Goal: Contribute content

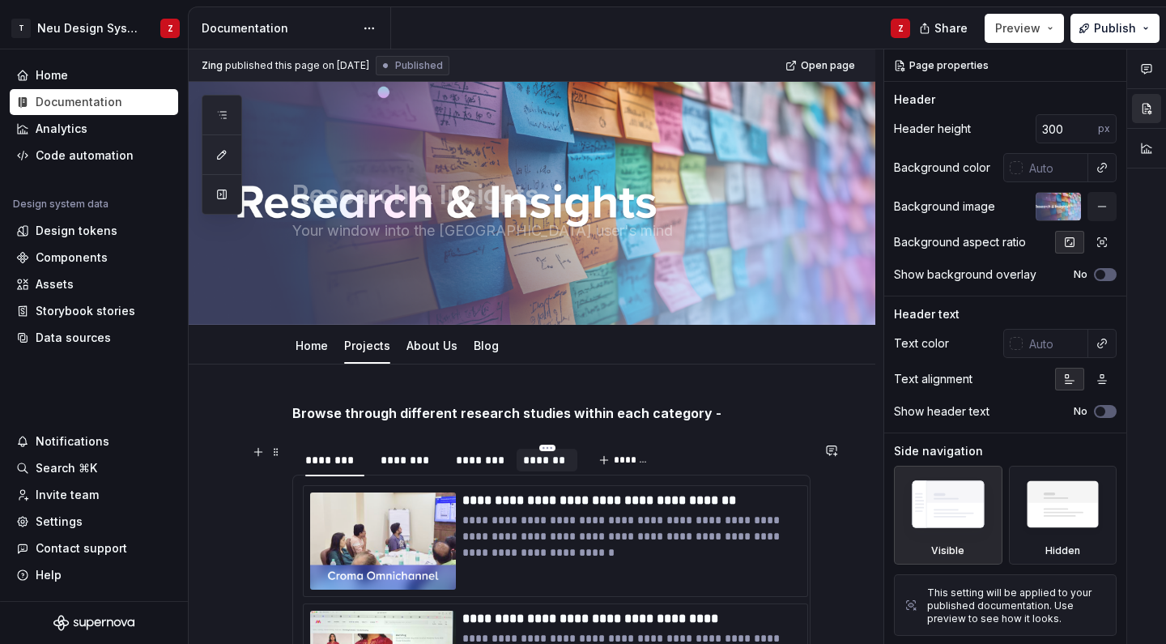
click at [531, 455] on div "*******" at bounding box center [547, 460] width 48 height 16
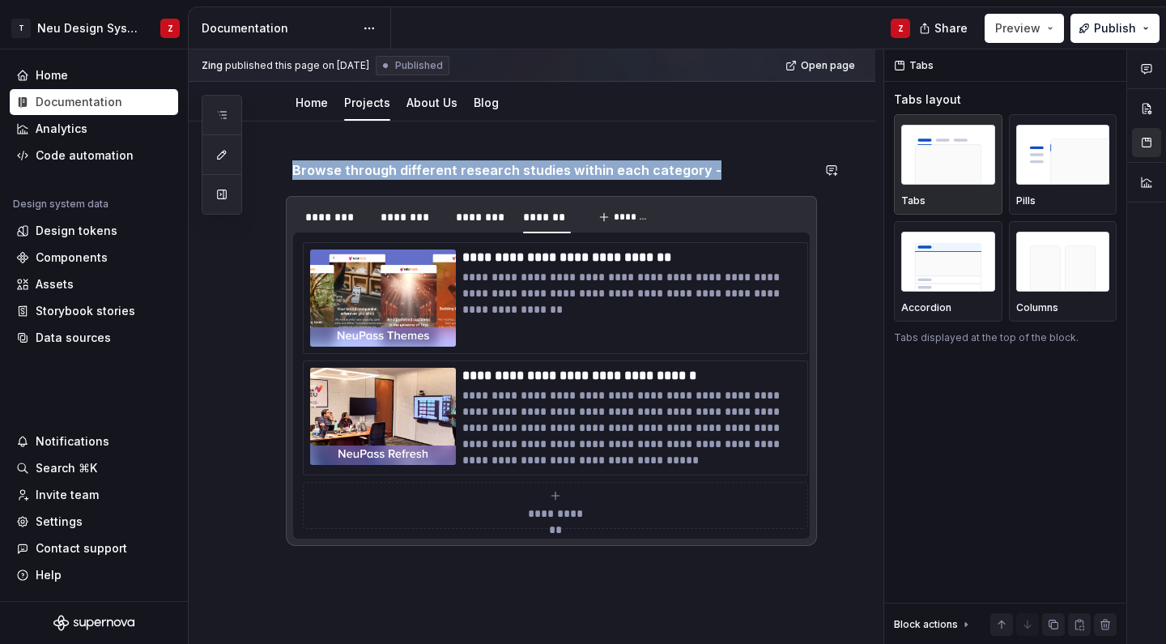
scroll to position [237, 0]
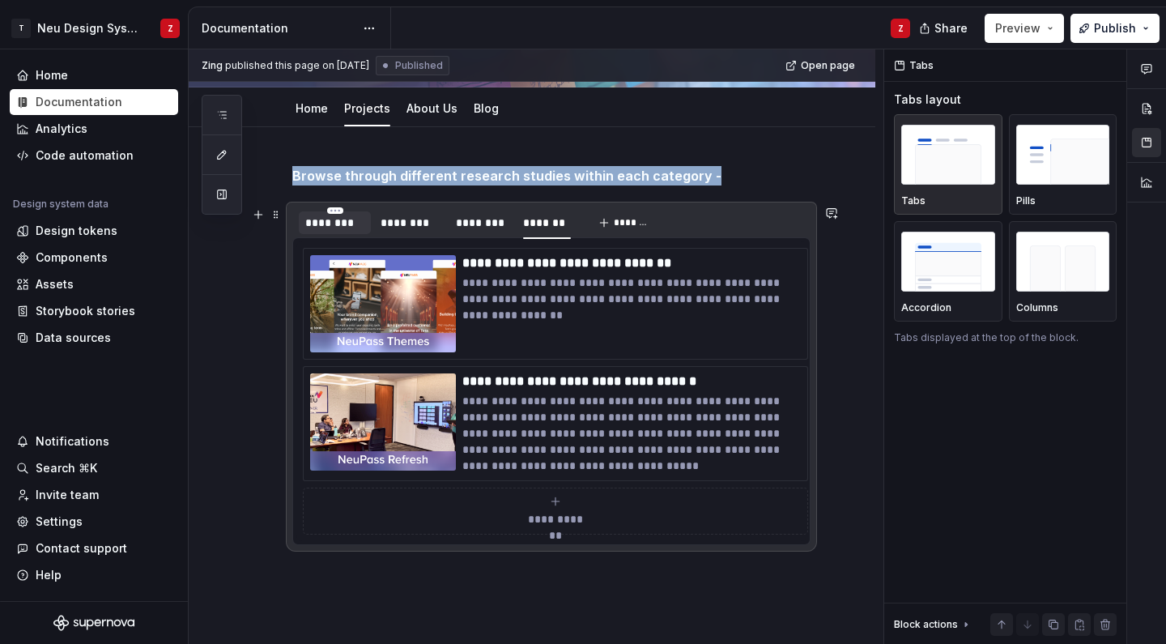
click at [345, 228] on div "********" at bounding box center [334, 223] width 59 height 16
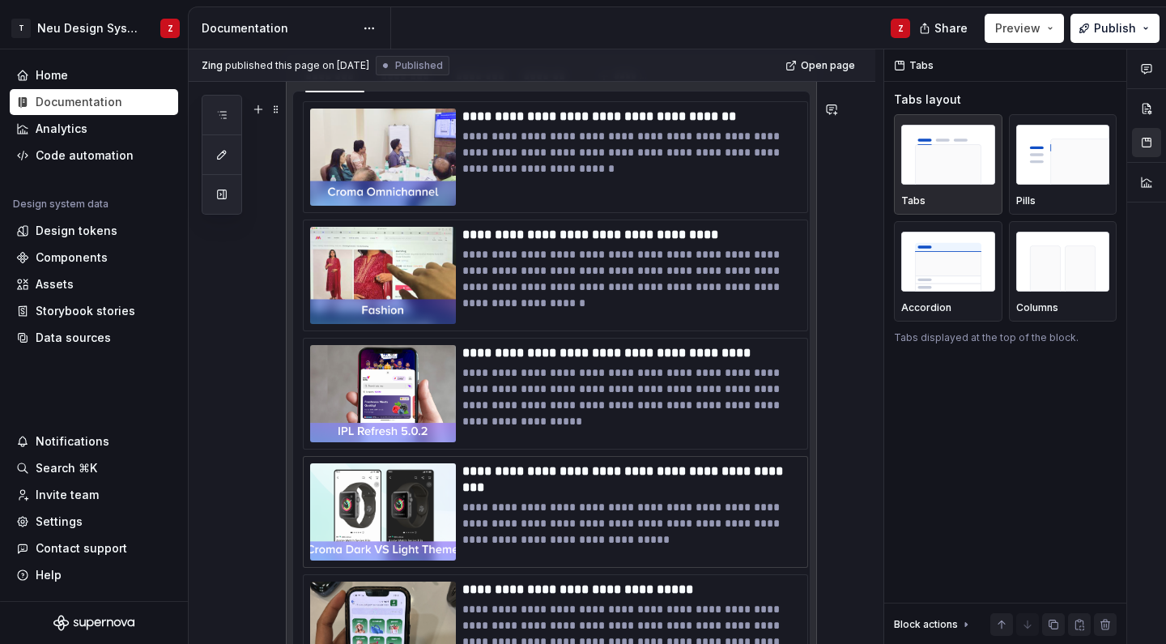
scroll to position [348, 0]
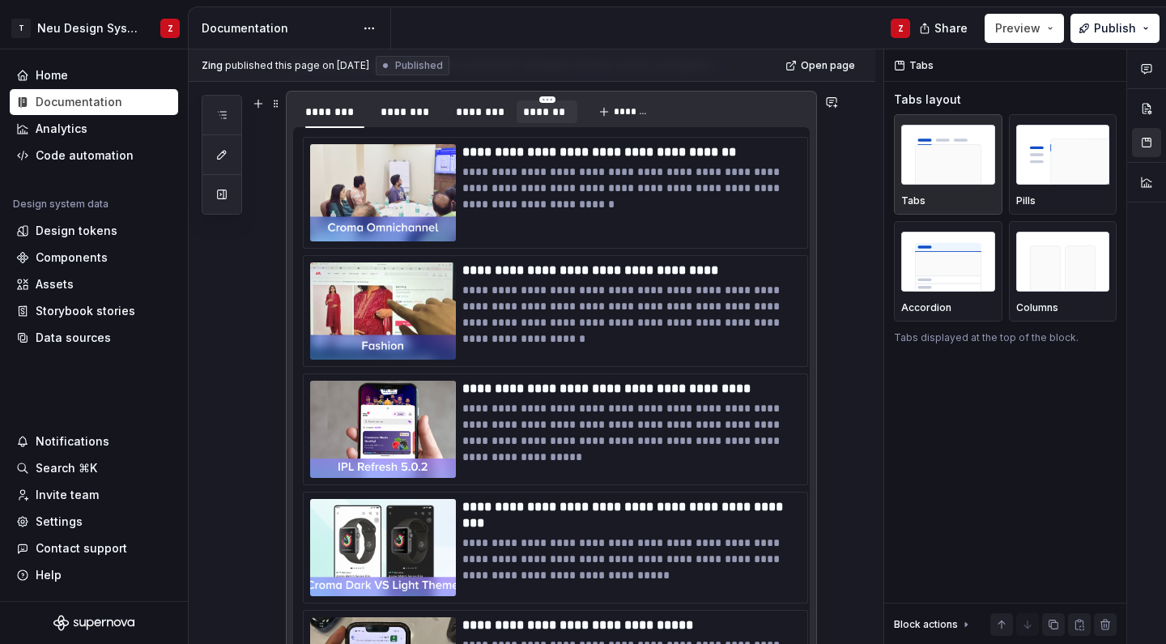
click at [544, 110] on div "*******" at bounding box center [547, 112] width 48 height 16
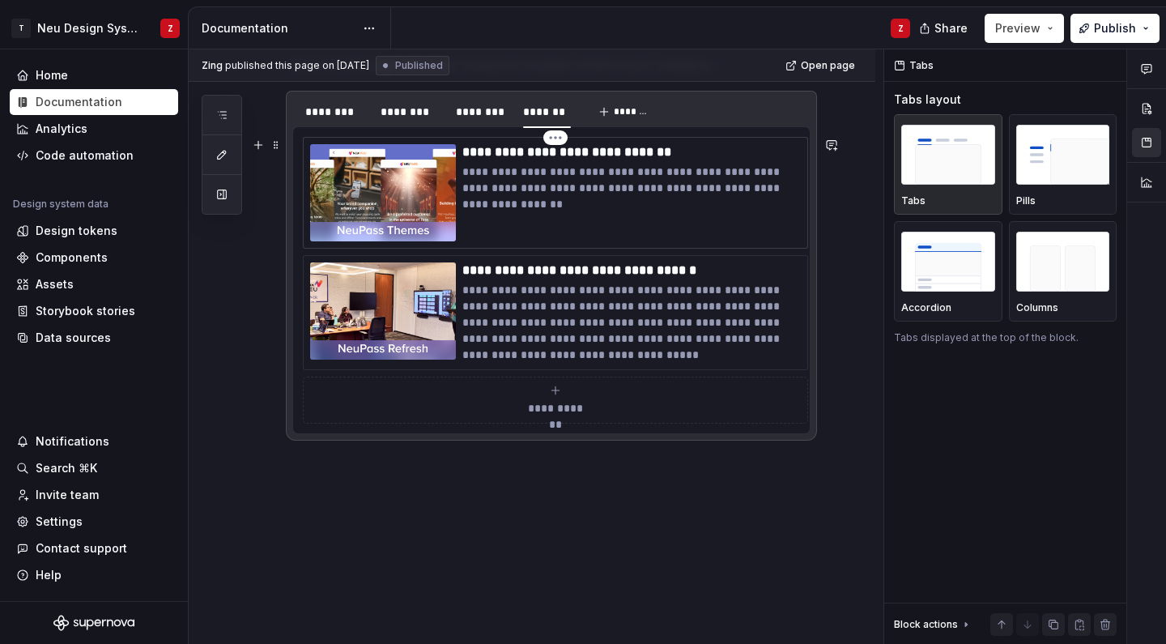
click at [506, 185] on p "**********" at bounding box center [631, 188] width 339 height 49
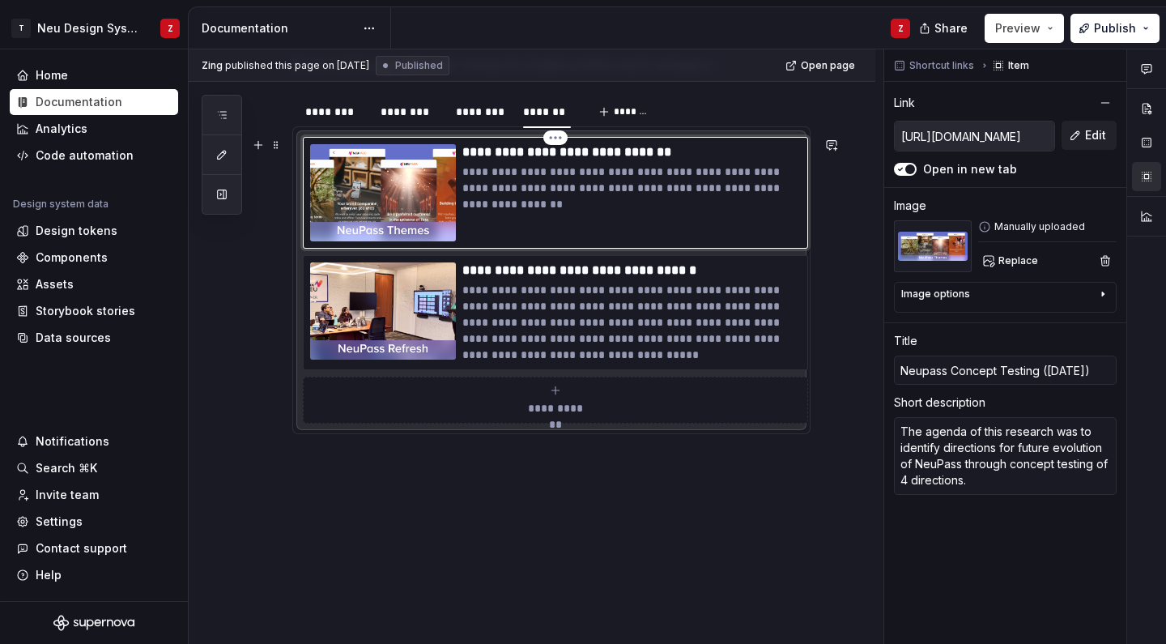
click at [506, 185] on p "**********" at bounding box center [631, 188] width 339 height 49
click at [557, 386] on icon "submit" at bounding box center [555, 390] width 13 height 13
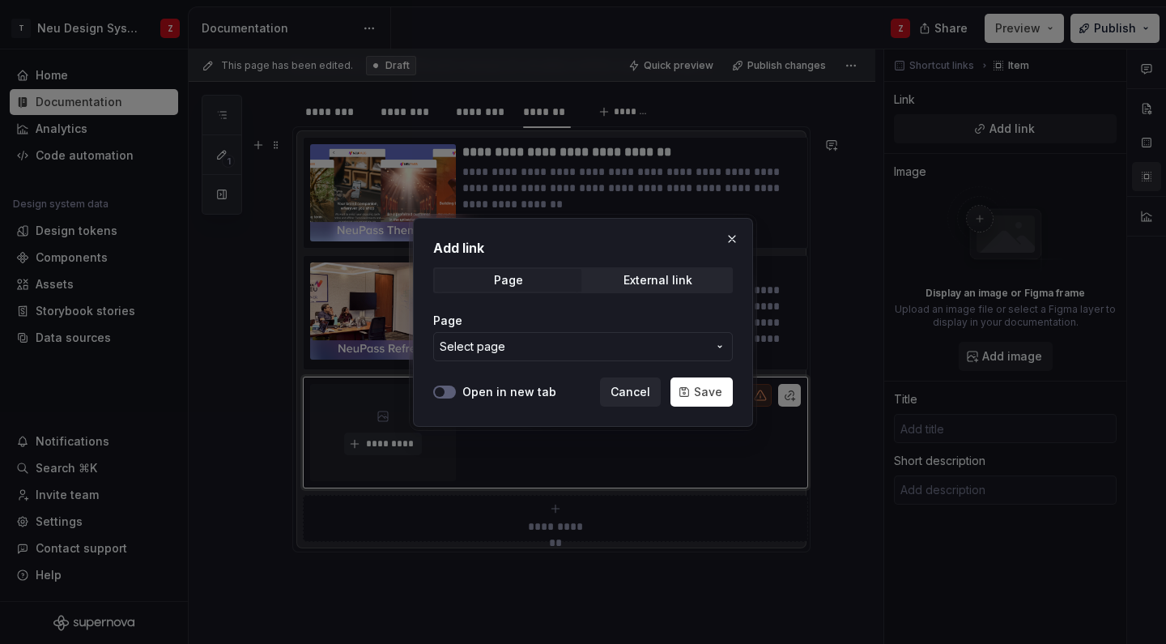
scroll to position [331, 0]
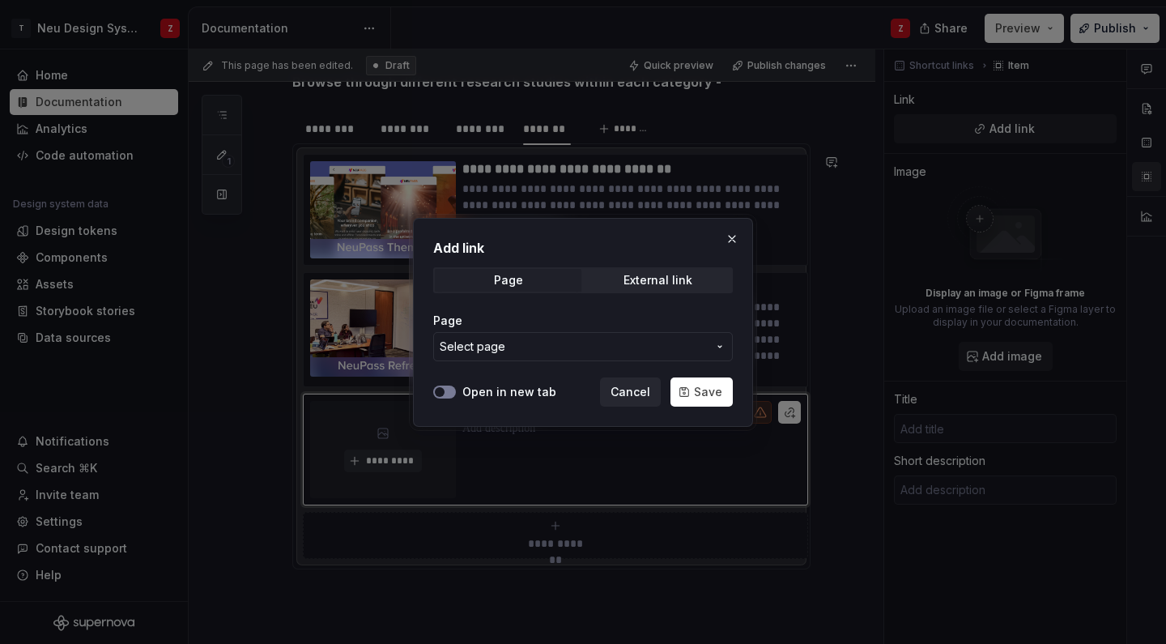
click at [452, 392] on button "Open in new tab" at bounding box center [444, 392] width 23 height 13
click at [642, 283] on div "External link" at bounding box center [658, 280] width 69 height 13
click at [577, 351] on input "URL" at bounding box center [583, 346] width 300 height 29
click at [442, 391] on span "button" at bounding box center [440, 392] width 10 height 10
type textarea "*"
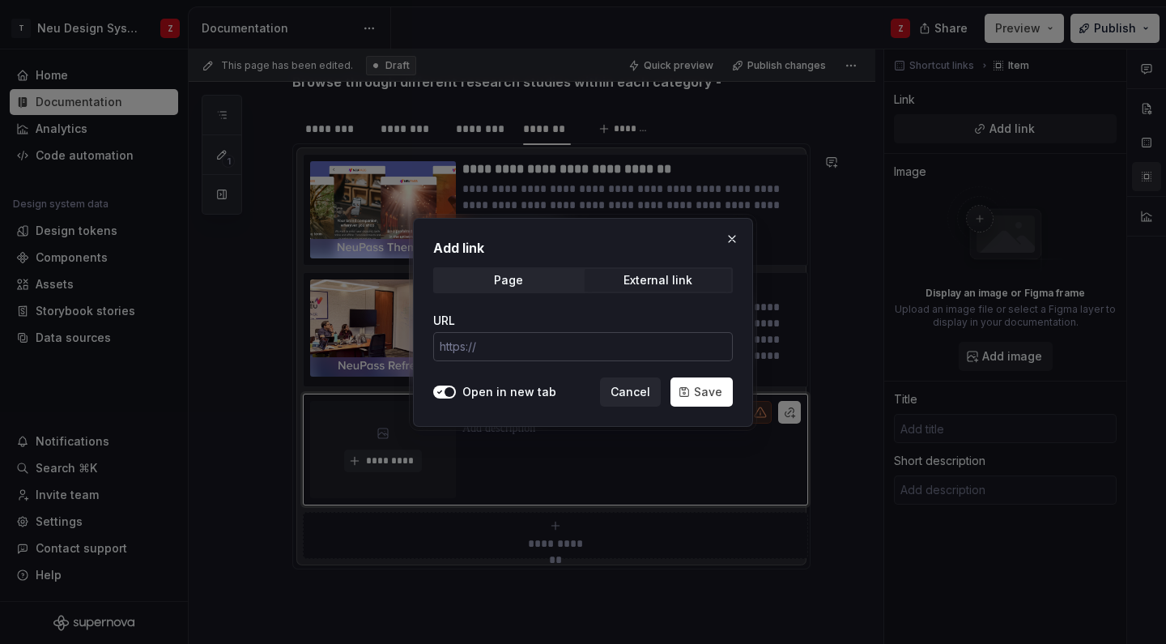
click at [541, 341] on input "URL" at bounding box center [583, 346] width 300 height 29
paste input "[URL][DOMAIN_NAME]"
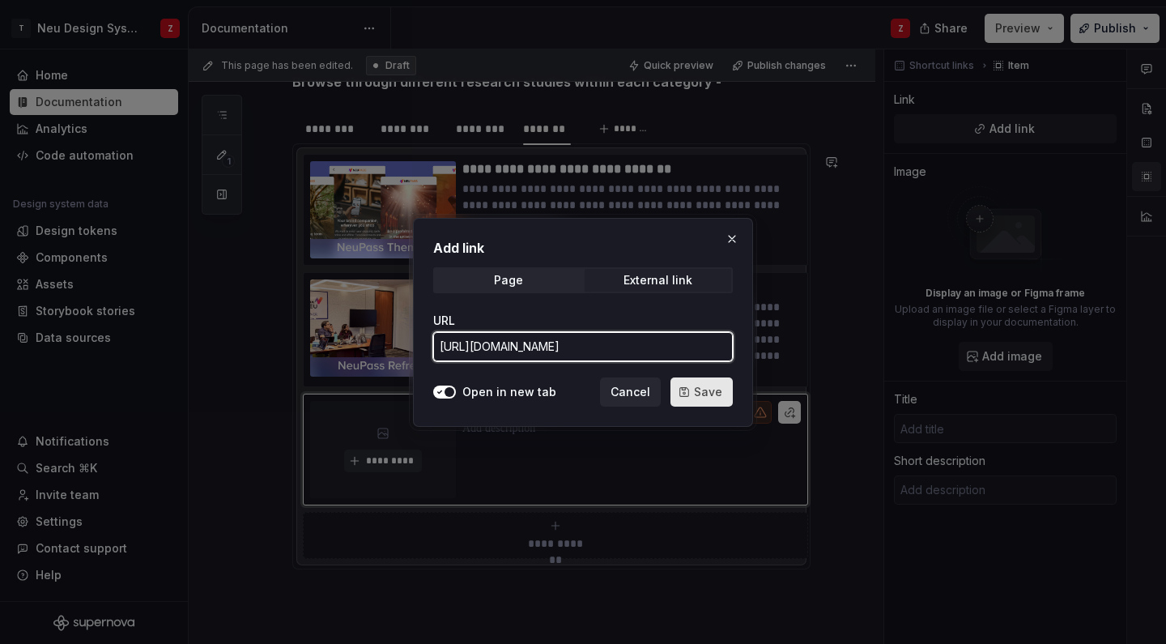
type input "[URL][DOMAIN_NAME]"
click at [708, 392] on span "Save" at bounding box center [708, 392] width 28 height 16
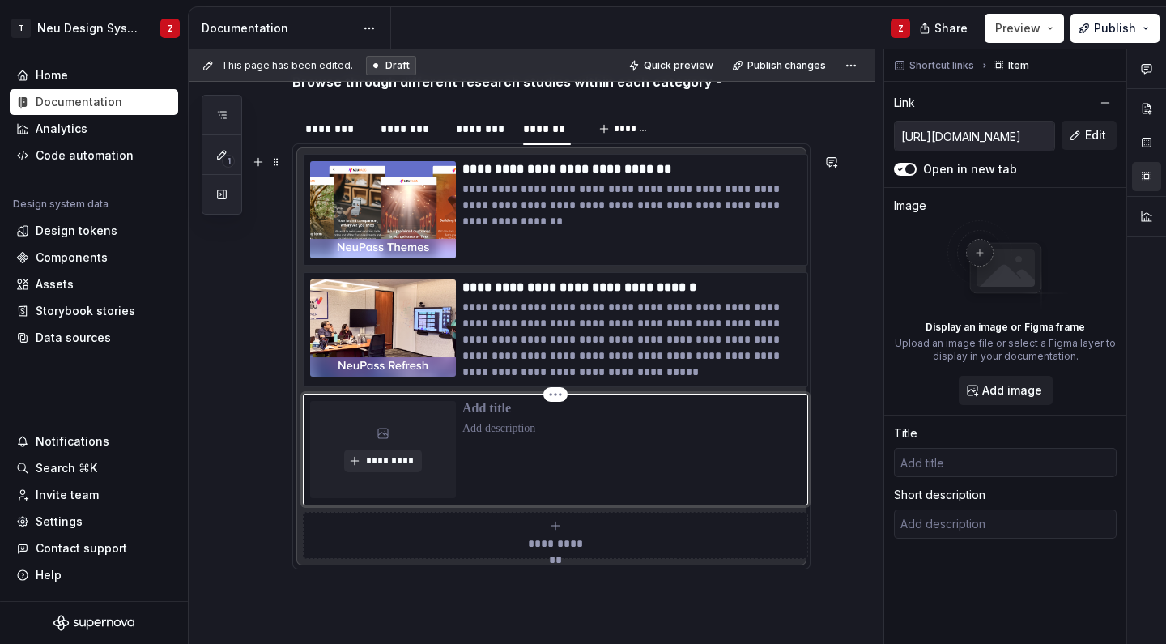
click at [484, 411] on p at bounding box center [631, 409] width 339 height 16
type textarea "*"
type input "N"
type textarea "*"
type input "Ne"
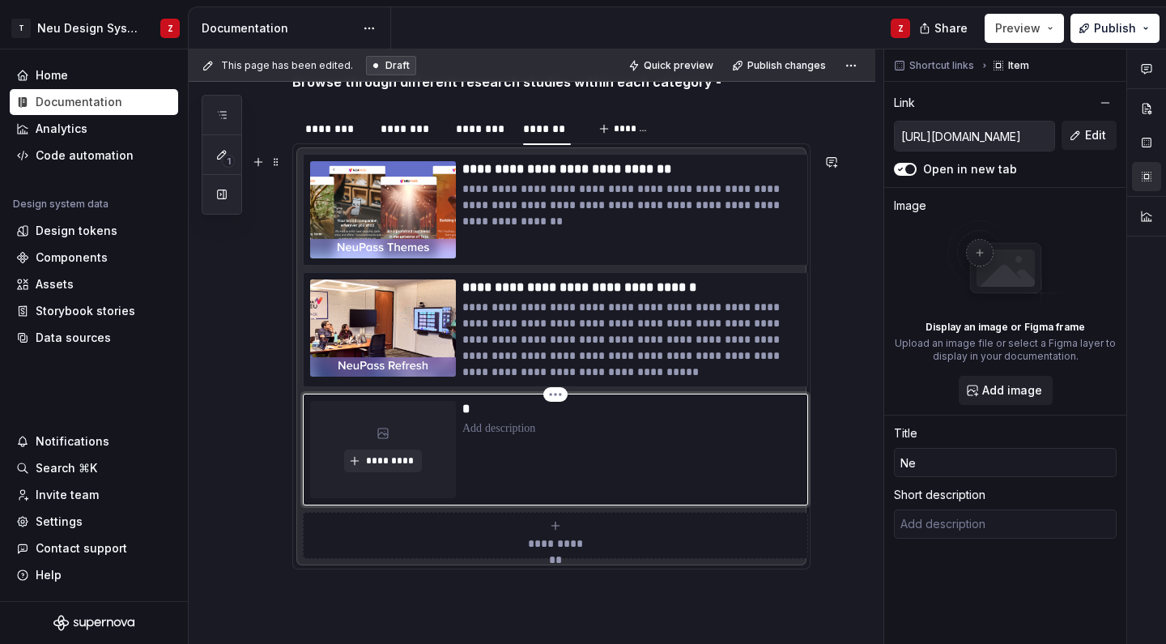
type textarea "*"
type input "Neu"
type textarea "*"
type input "Neup"
type textarea "*"
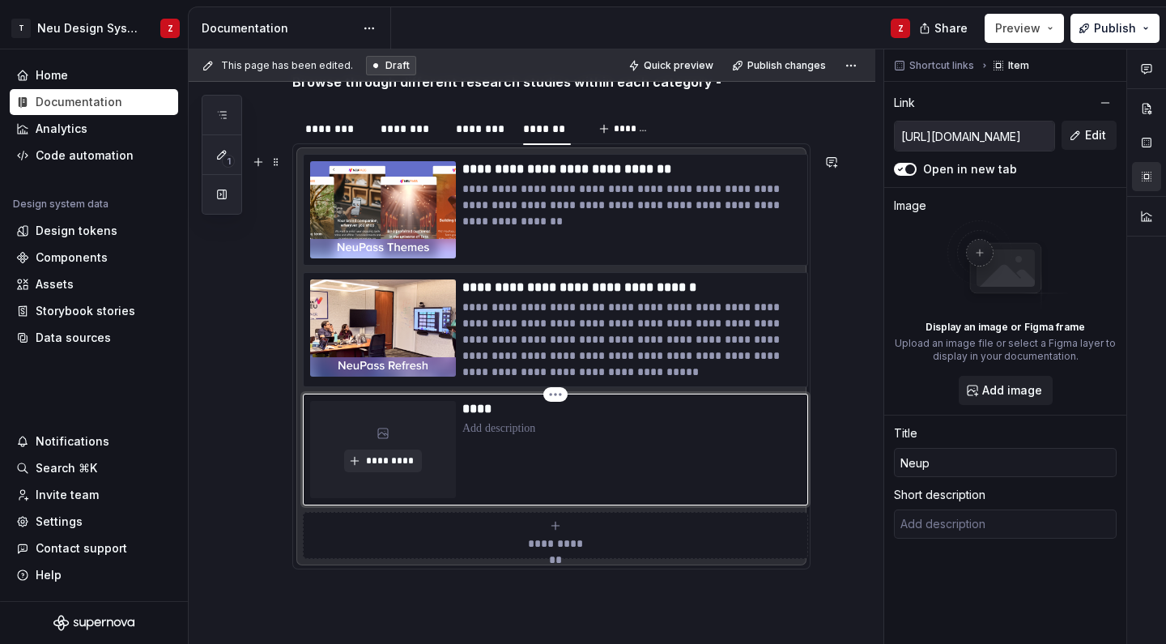
type input "Neupa"
type textarea "*"
type input "Neupas"
type textarea "*"
type input "Neupass"
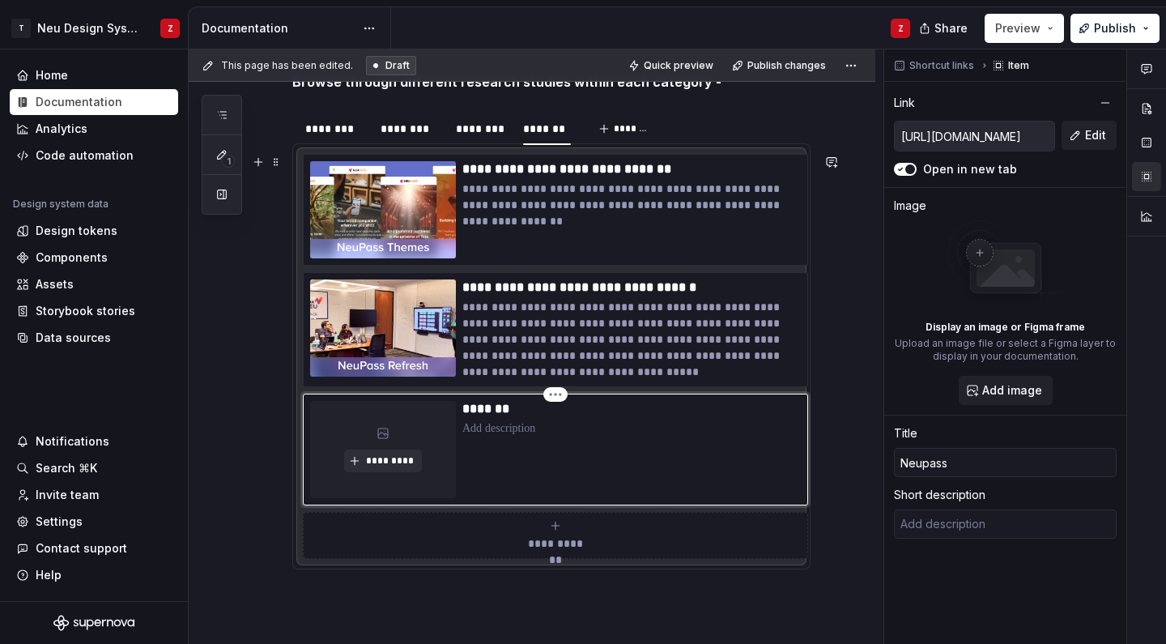
type textarea "*"
type input "Neupass"
type textarea "*"
type input "Neupass T"
type textarea "*"
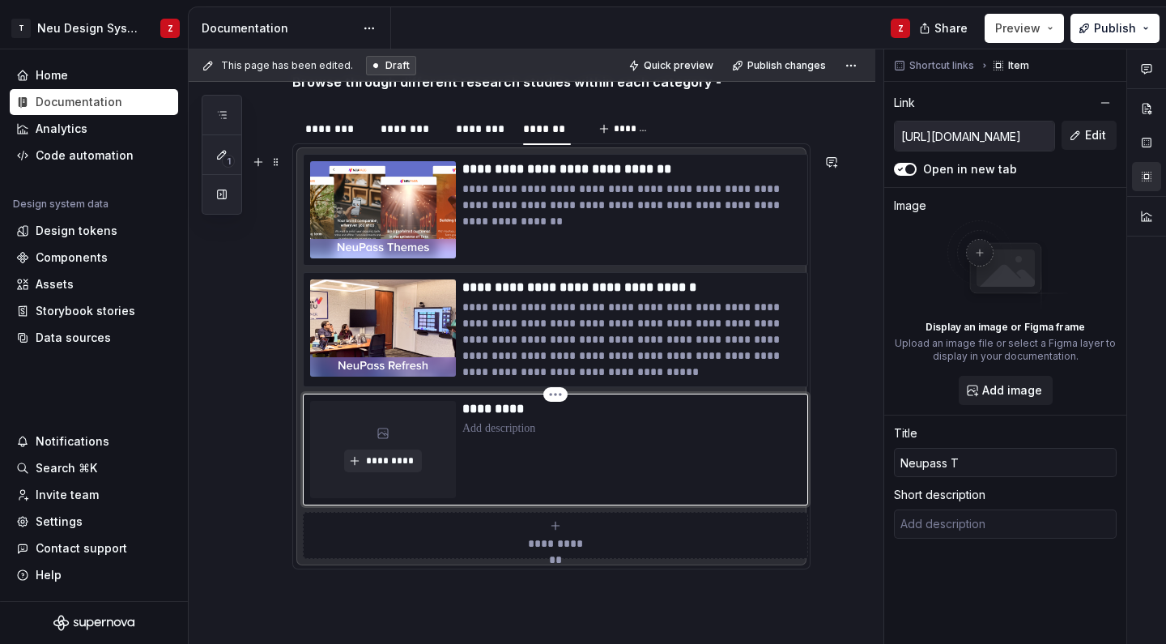
type input "Neupass Ta"
type textarea "*"
type input "Neupass Tac"
type textarea "*"
type input "Neupass Tact"
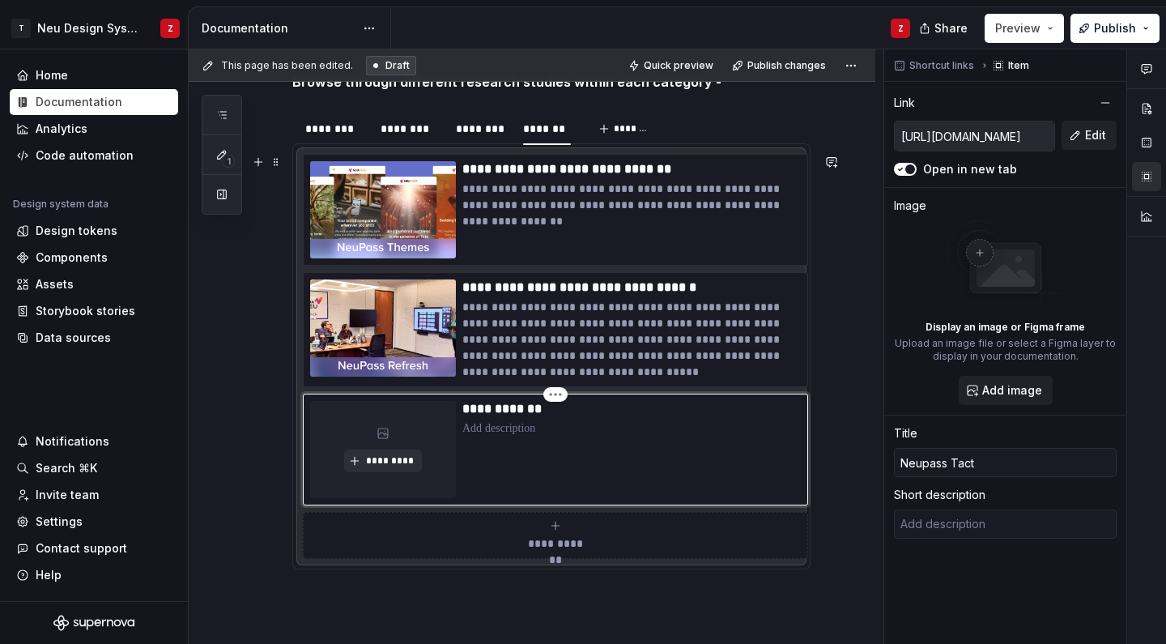
type textarea "*"
type input "Neupass Tactu"
type textarea "*"
type input "Neupass Tactuc"
type textarea "*"
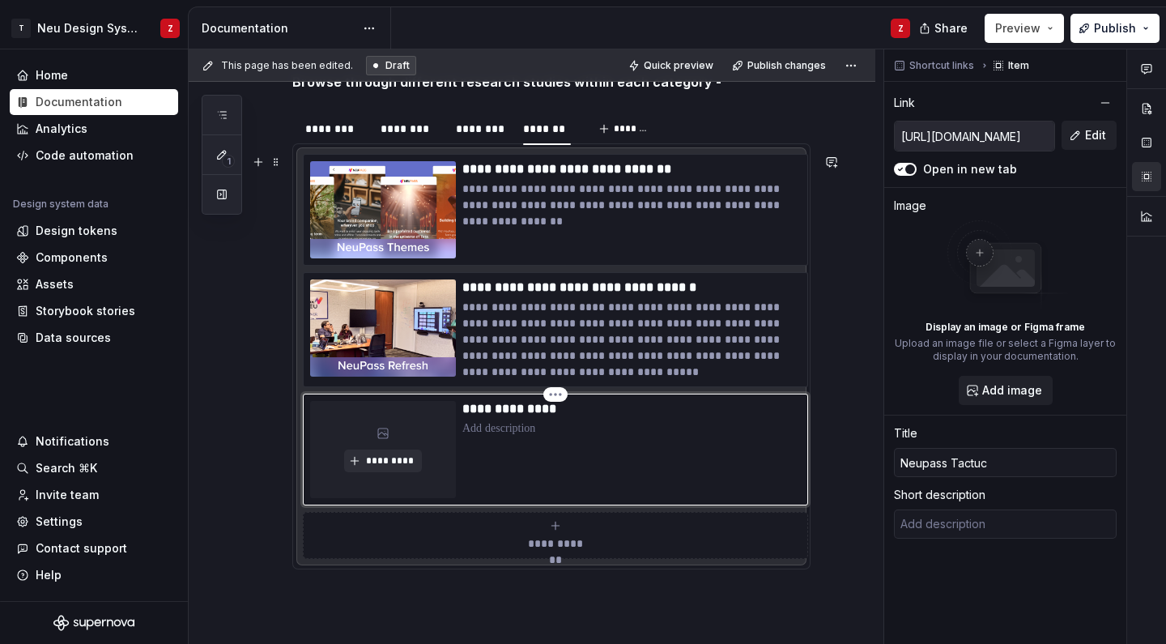
type input "Neupass Tactuca"
type textarea "*"
type input "Neupass Tactucal"
type textarea "*"
type input "Neupass Tactuca"
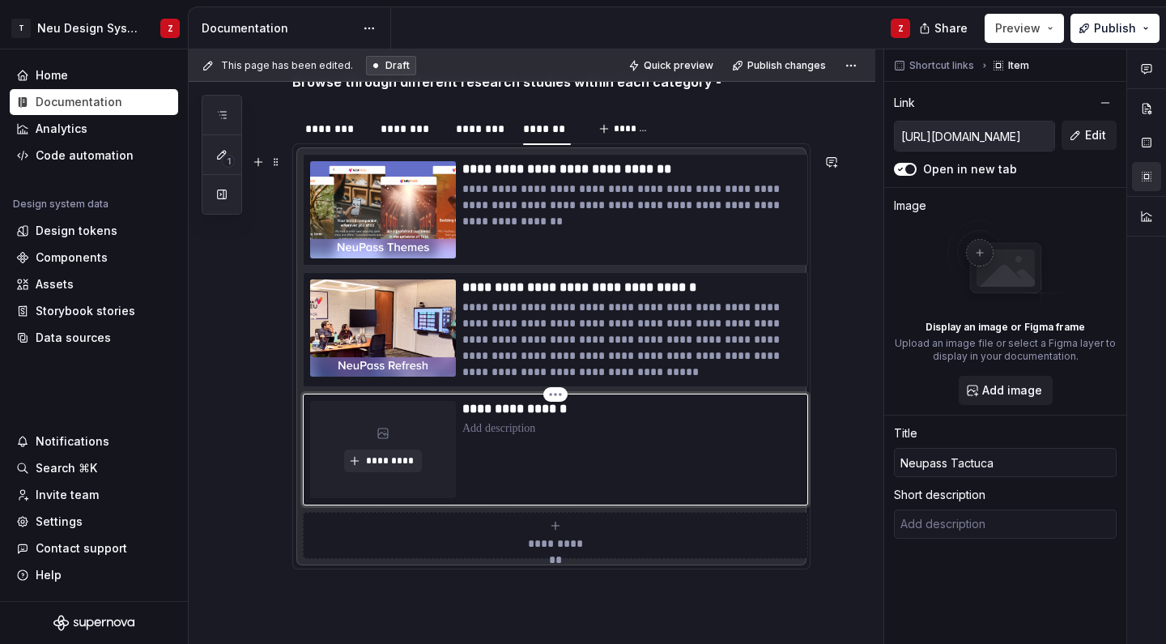
type textarea "*"
type input "Neupass Tactuc"
type textarea "*"
type input "Neupass Tactu"
type textarea "*"
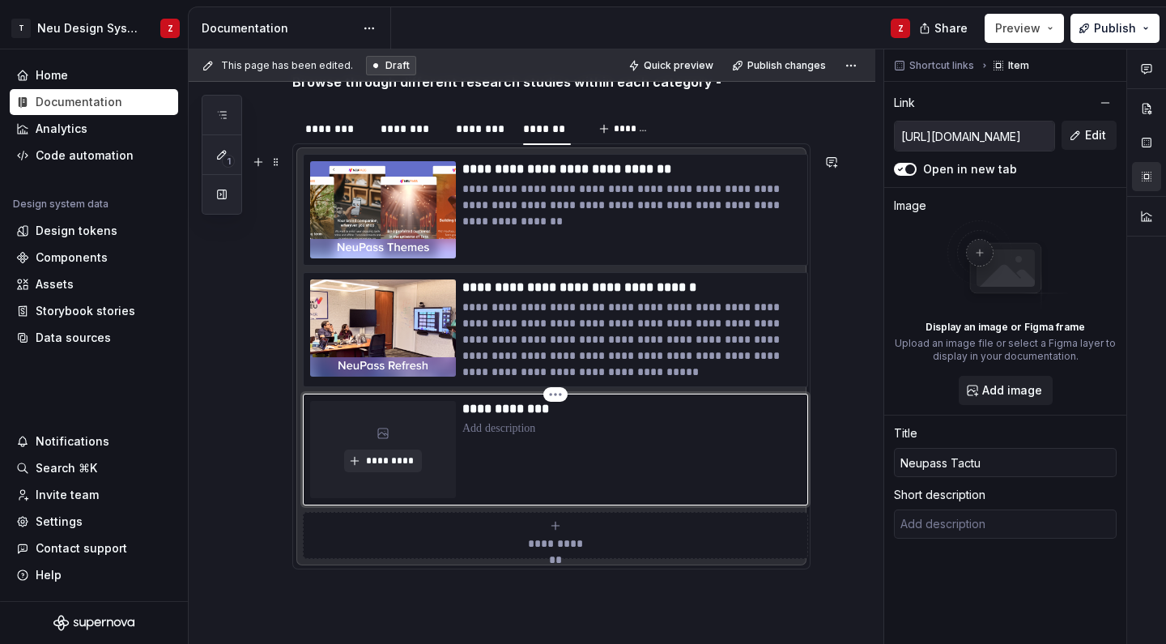
type input "Neupass Tact"
type textarea "*"
type input "Neupass Tacti"
type textarea "*"
type input "Neupass Tactic"
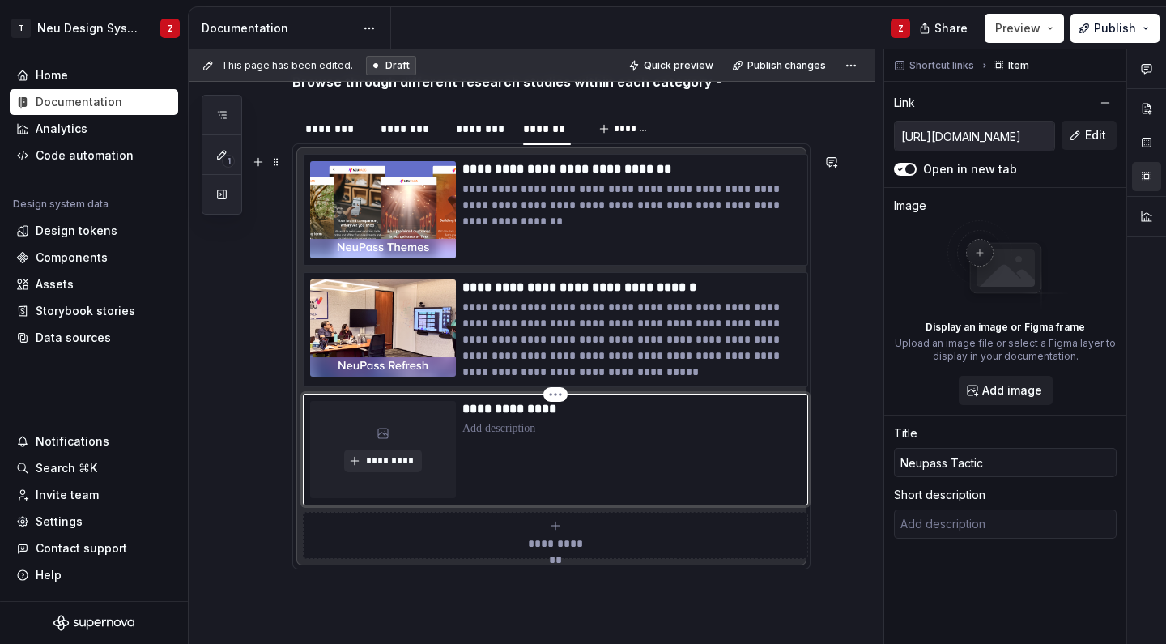
type textarea "*"
type input "Neupass Tactica"
type textarea "*"
type input "Neupass Tactical"
type textarea "*"
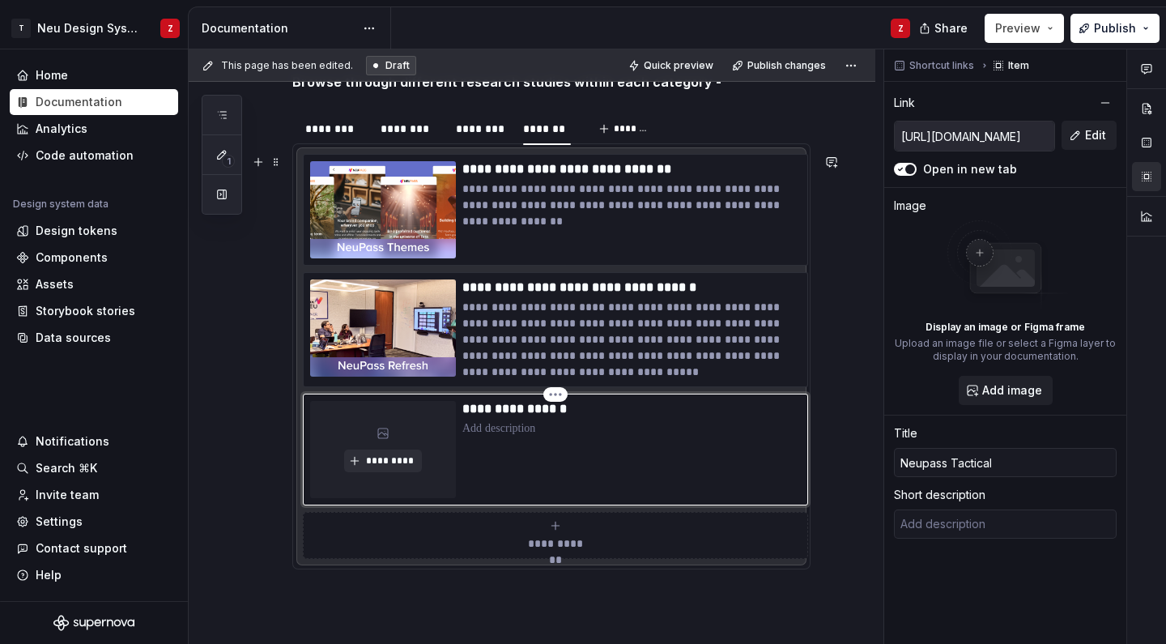
type input "Neupass Tactical"
type textarea "*"
type input "Neupass Tactical R"
type textarea "*"
type input "Neupass Tactical Re"
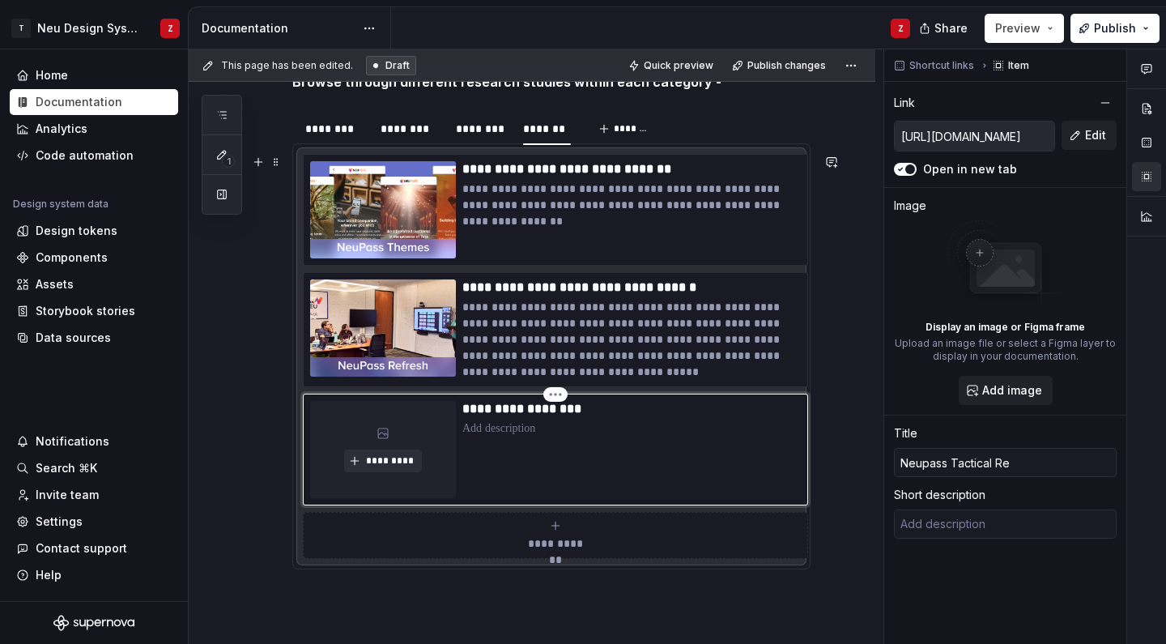
type textarea "*"
type input "Neupass Tactical Res"
type textarea "*"
type input "Neupass Tactical Rese"
type textarea "*"
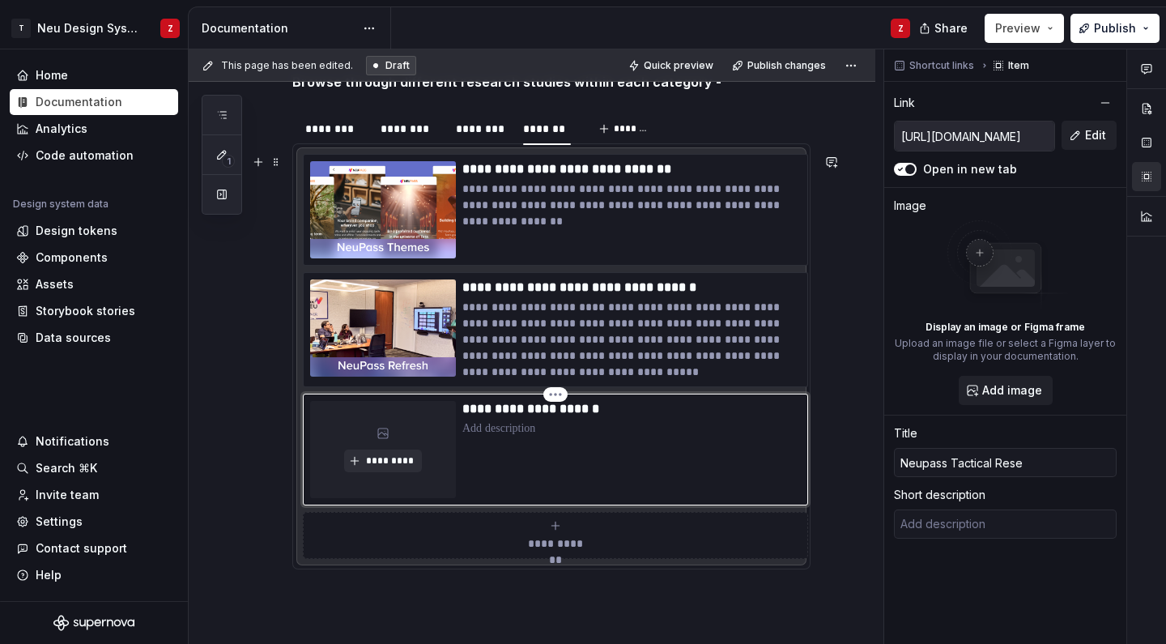
type input "Neupass Tactical Resea"
type textarea "*"
type input "Neupass Tactical Resear"
type textarea "*"
type input "Neupass Tactical Researc"
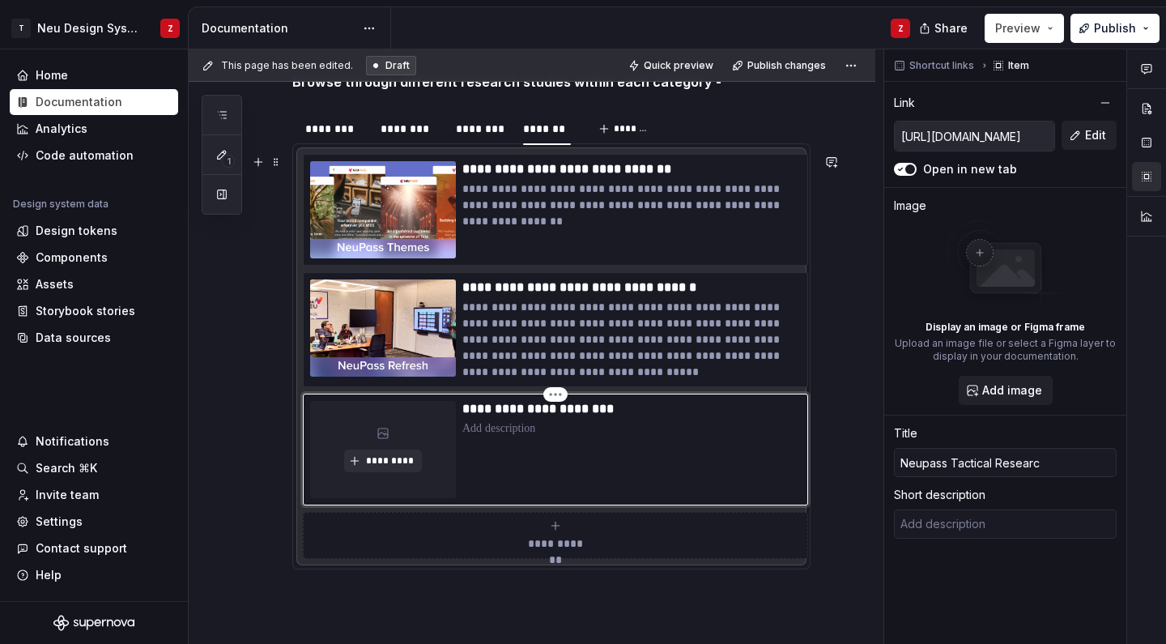
type textarea "*"
type input "Neupass Tactical Research"
type textarea "*"
type input "Neupass Tactical Research"
type textarea "*"
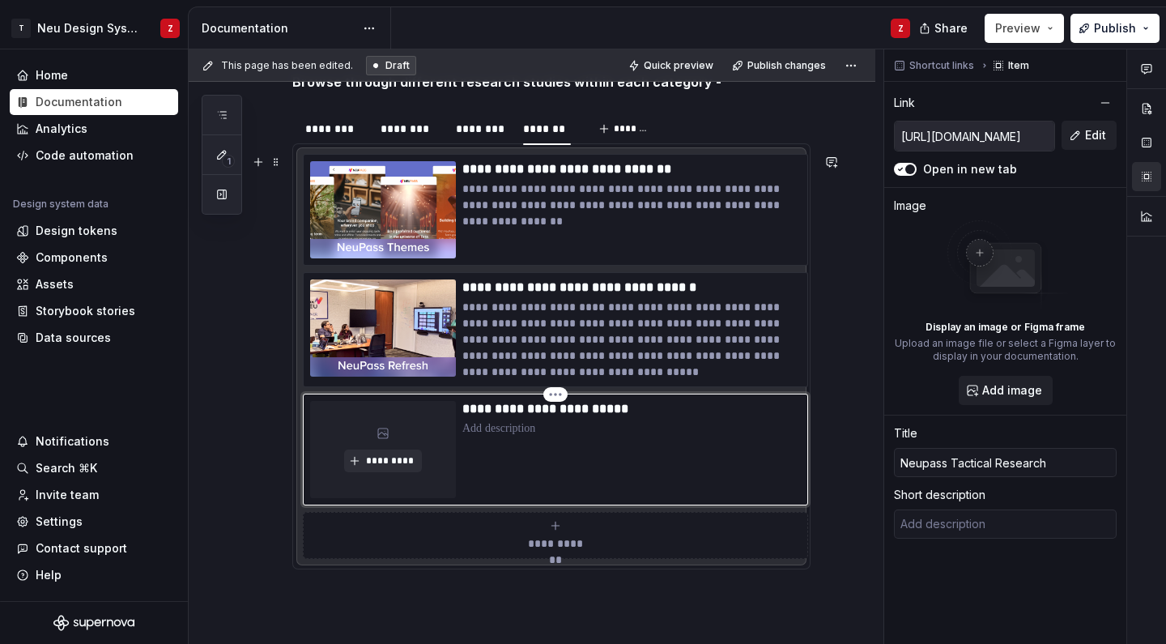
type input "Neupass Tactical Research ("
type textarea "*"
type input "Neupass Tactical Research ()"
type textarea "*"
type input "Neupass Tactical Research (J)"
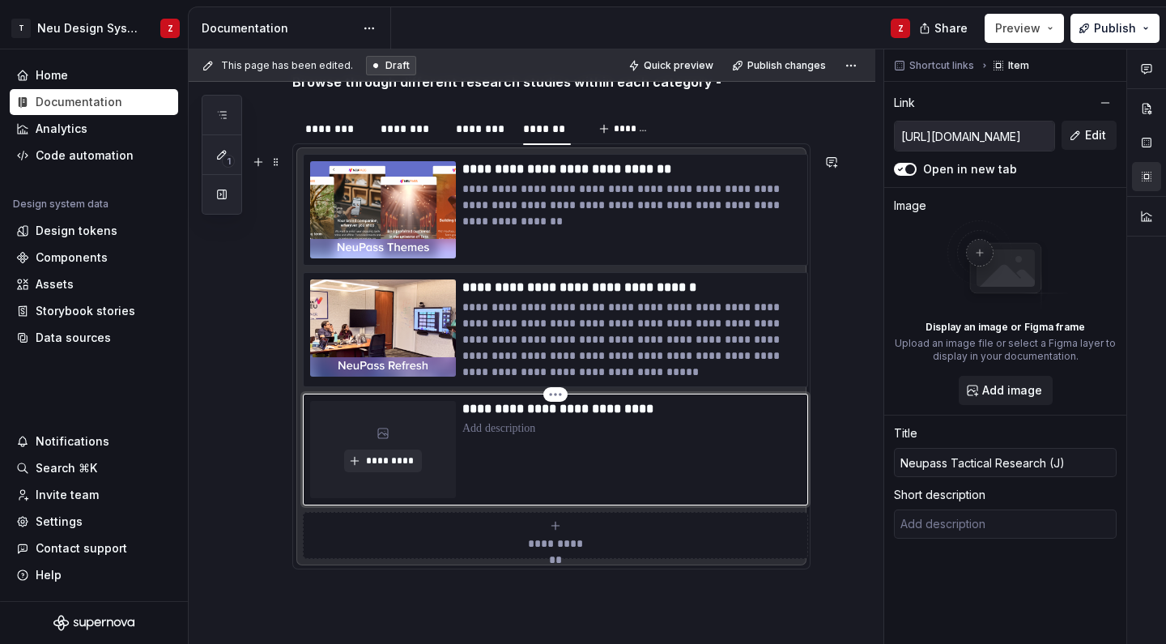
type textarea "*"
type input "Neupass Tactical Research (Ju)"
type textarea "*"
type input "Neupass Tactical Research (Jun)"
type textarea "*"
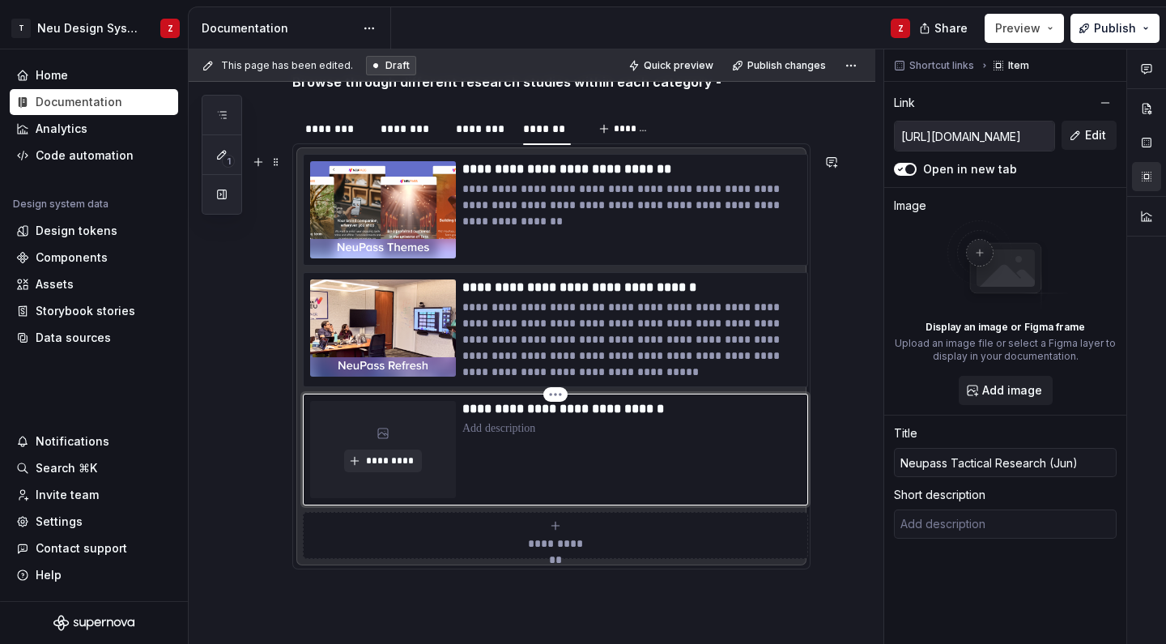
type input "Neupass Tactical Research (June)"
type textarea "*"
type input "Neupass Tactical Research (June )"
type textarea "*"
type input "Neupass Tactical Research ([DATE])"
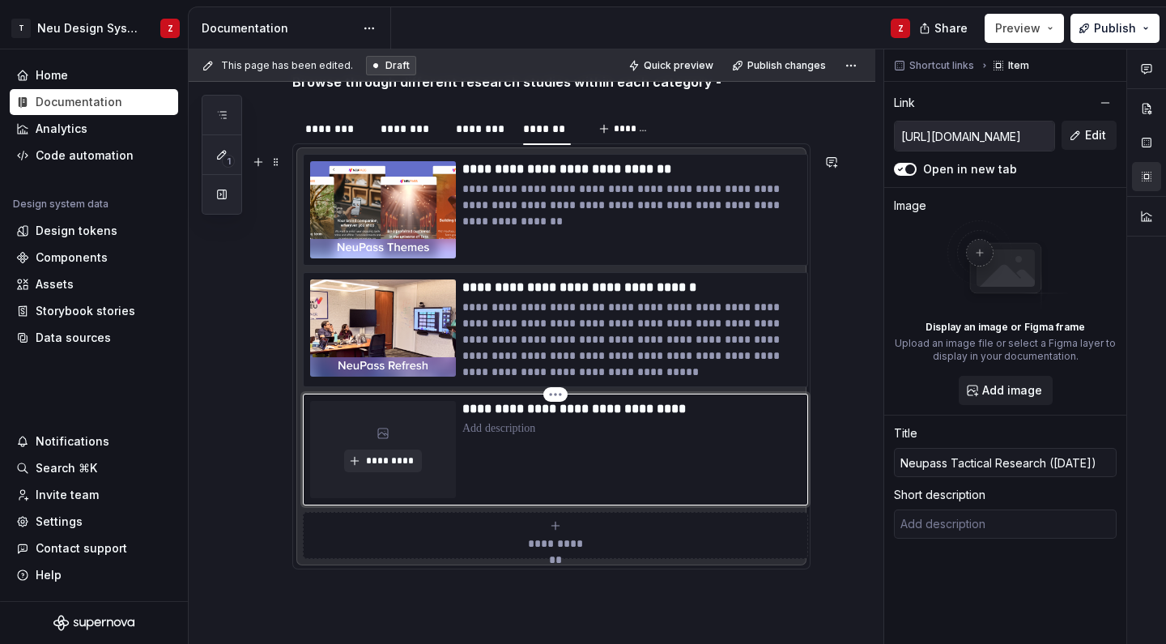
type textarea "*"
type input "Neupass Tactical Research ([DATE])"
type textarea "*"
type input "Neupass Tactical Research ([DATE])"
type textarea "*"
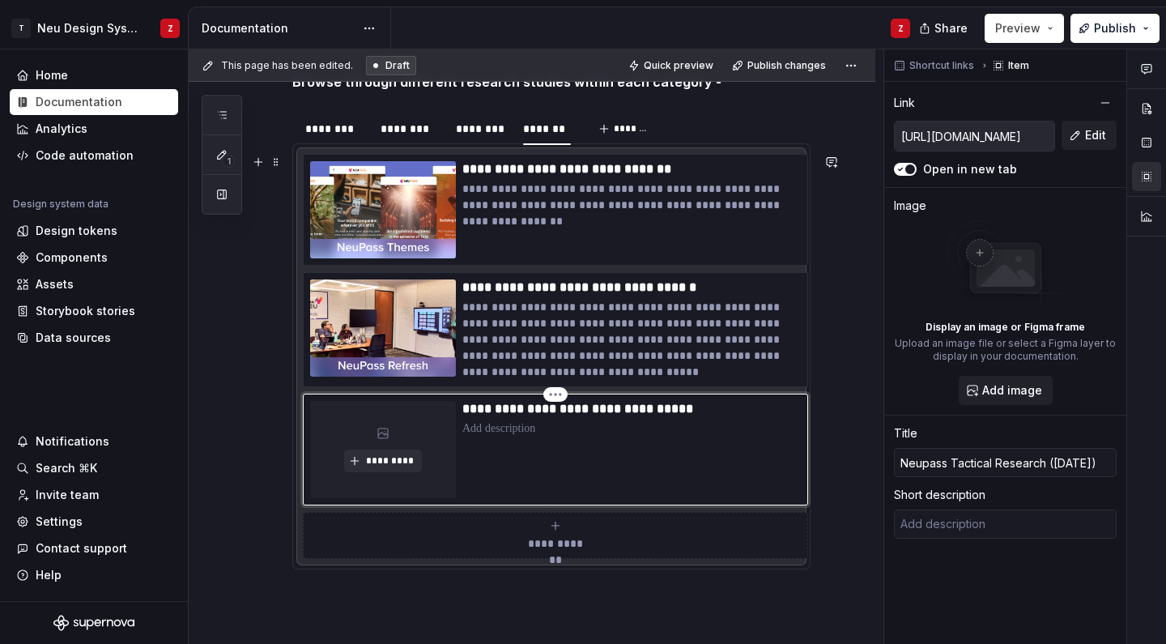
type input "Neupass Tactical Research ([DATE])"
click at [500, 435] on p at bounding box center [631, 428] width 339 height 16
type textarea "*"
type textarea "Post the launch of NeuPass, the team aimed to evaluate the membership experienc…"
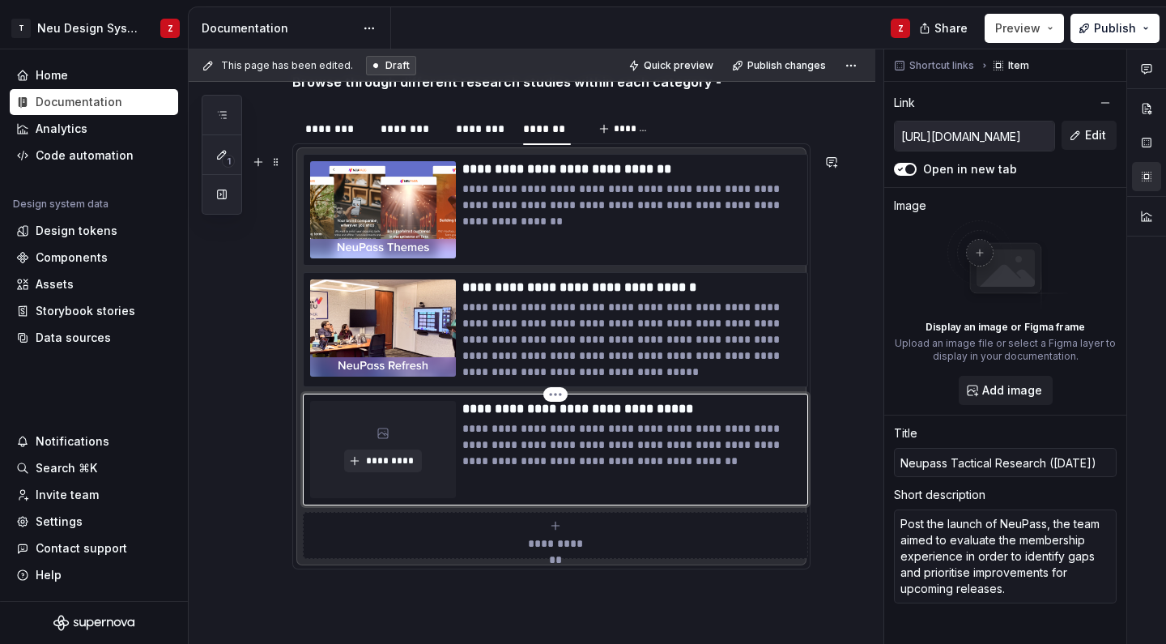
click at [679, 474] on div "**********" at bounding box center [631, 449] width 339 height 97
click at [382, 458] on span "*********" at bounding box center [388, 460] width 49 height 13
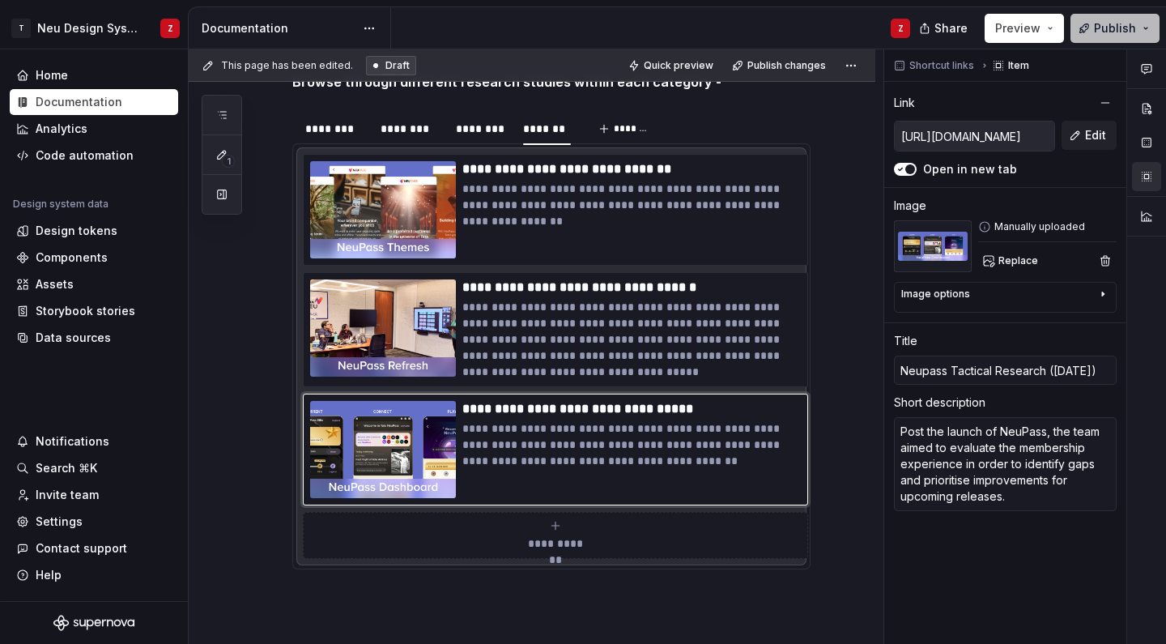
click at [1098, 28] on span "Publish" at bounding box center [1115, 28] width 42 height 16
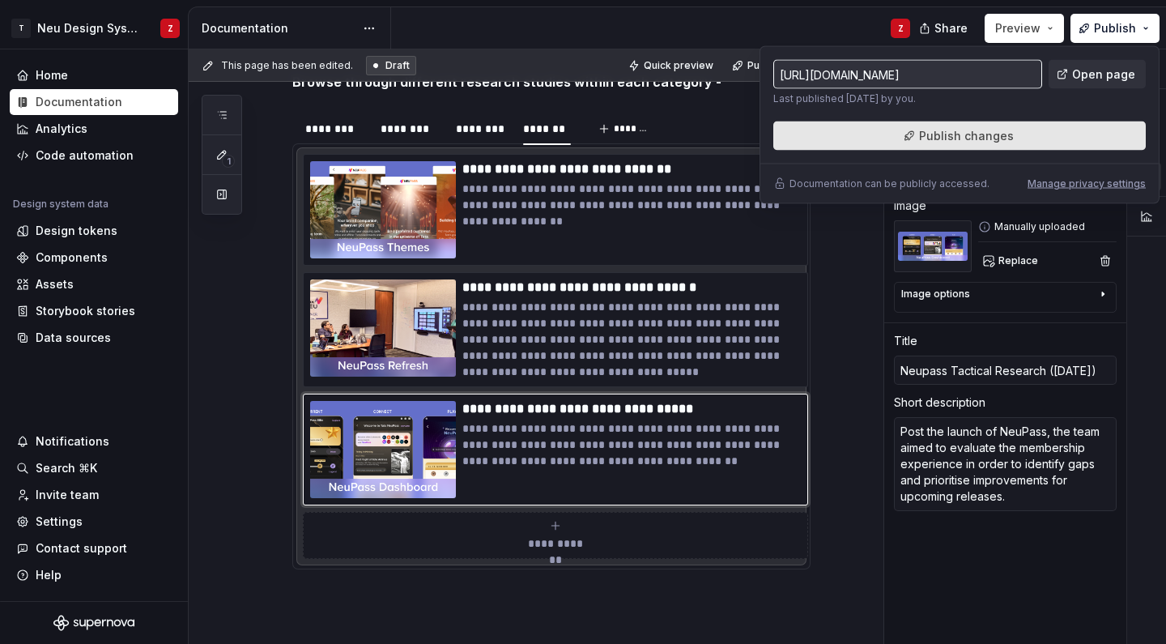
click at [1019, 131] on button "Publish changes" at bounding box center [960, 135] width 373 height 29
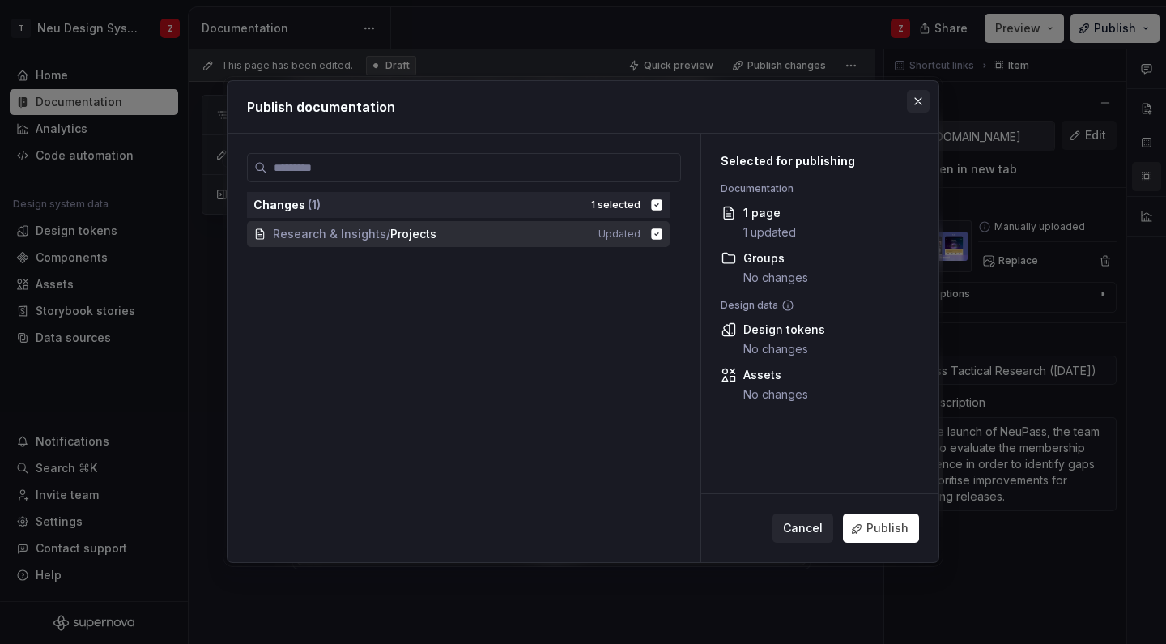
click at [914, 104] on button "button" at bounding box center [918, 101] width 23 height 23
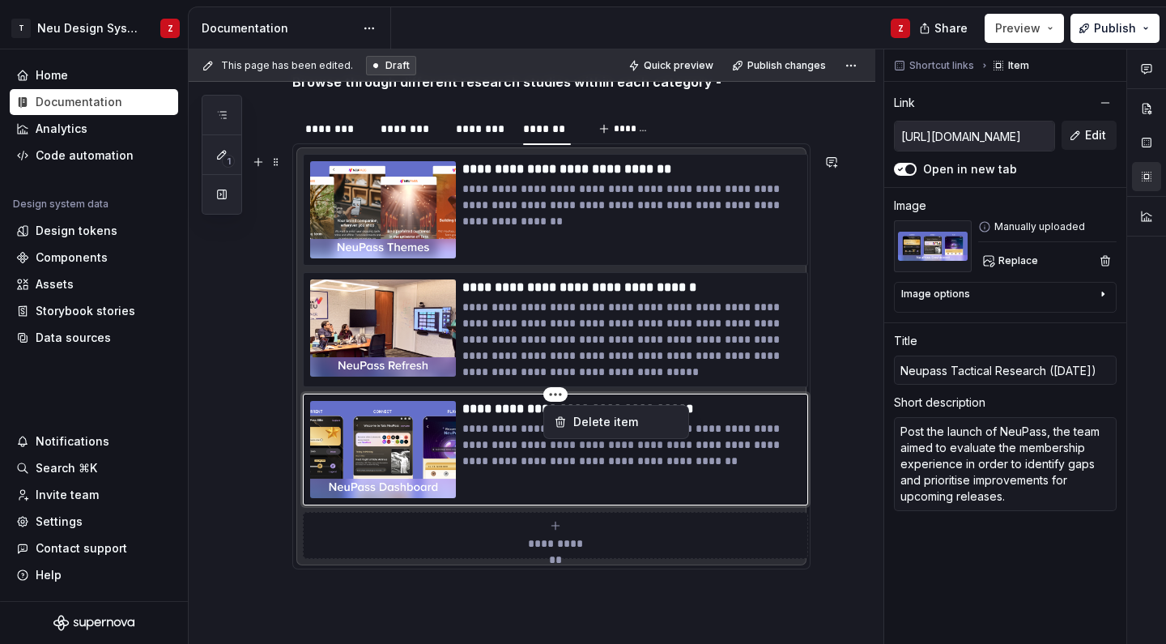
click at [561, 171] on html "T Neu Design System Z Home Documentation Analytics Code automation Design syste…" at bounding box center [583, 322] width 1166 height 644
click at [549, 394] on html "T Neu Design System Z Home Documentation Analytics Code automation Design syste…" at bounding box center [583, 322] width 1166 height 644
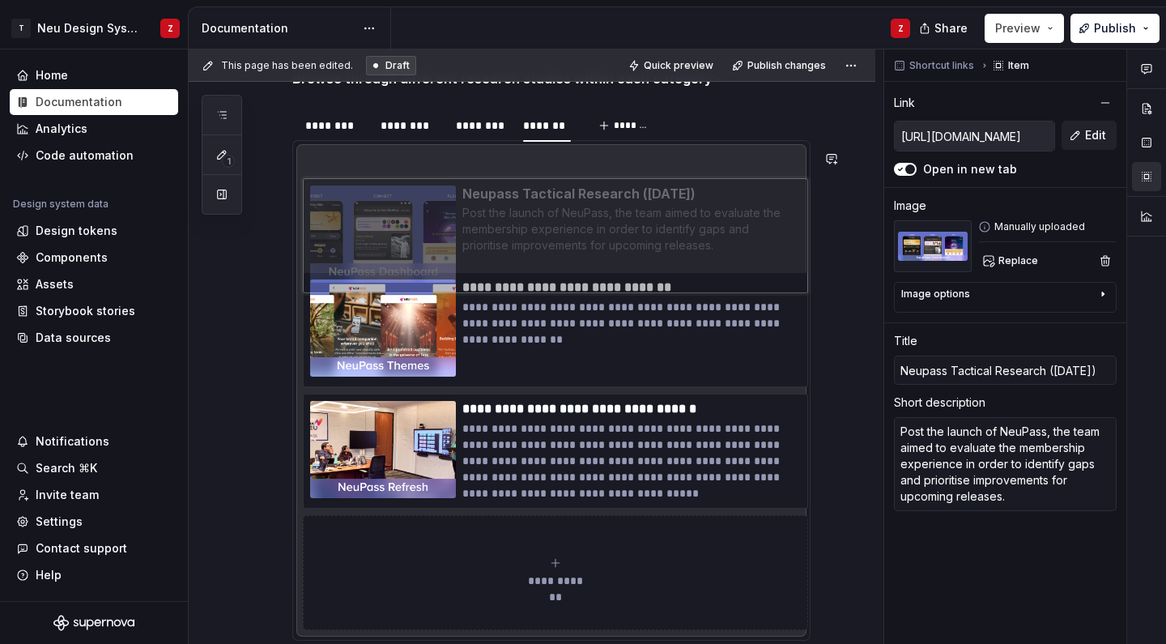
drag, startPoint x: 337, startPoint y: 421, endPoint x: 344, endPoint y: 181, distance: 239.9
click at [344, 181] on body "T Neu Design System Z Home Documentation Analytics Code automation Design syste…" at bounding box center [583, 322] width 1166 height 644
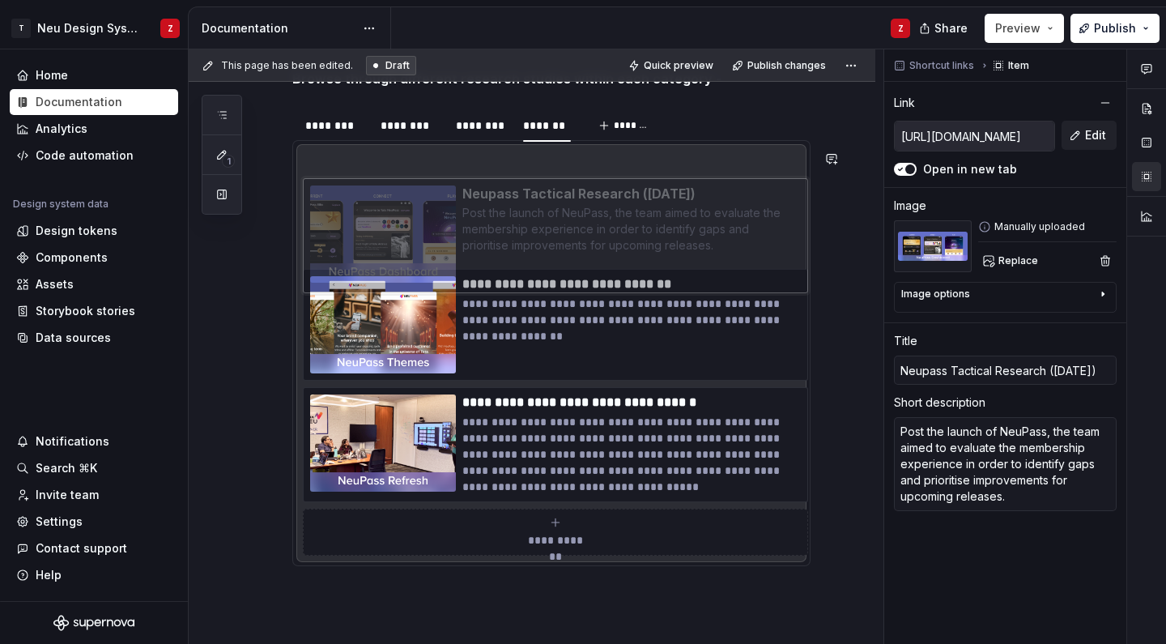
scroll to position [307, 0]
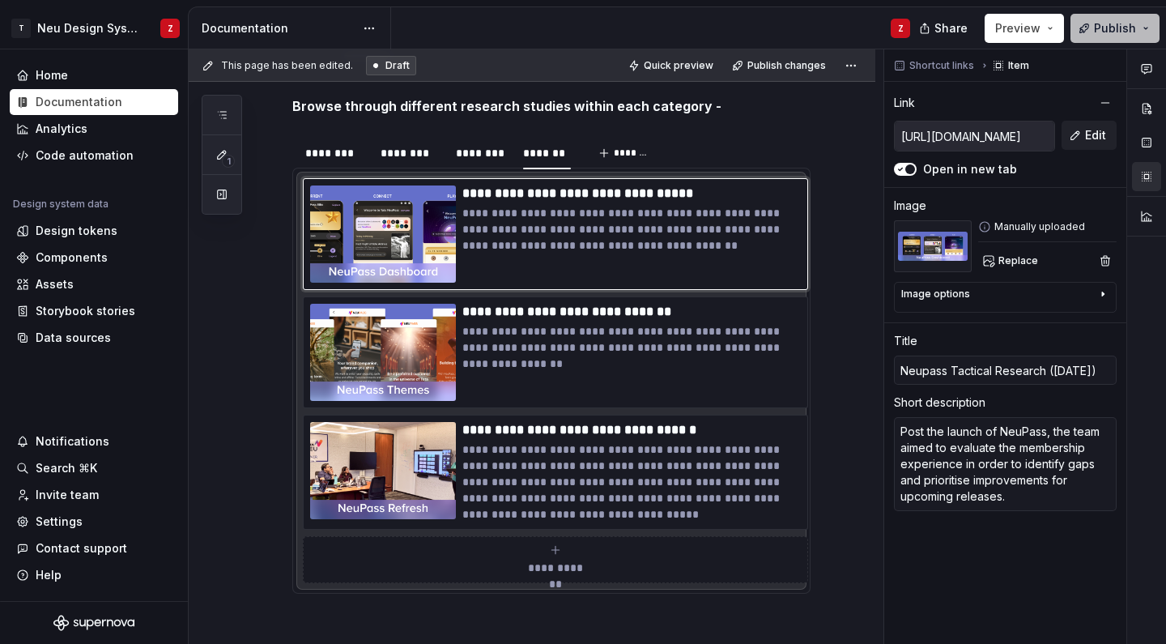
click at [1089, 33] on button "Publish" at bounding box center [1115, 28] width 89 height 29
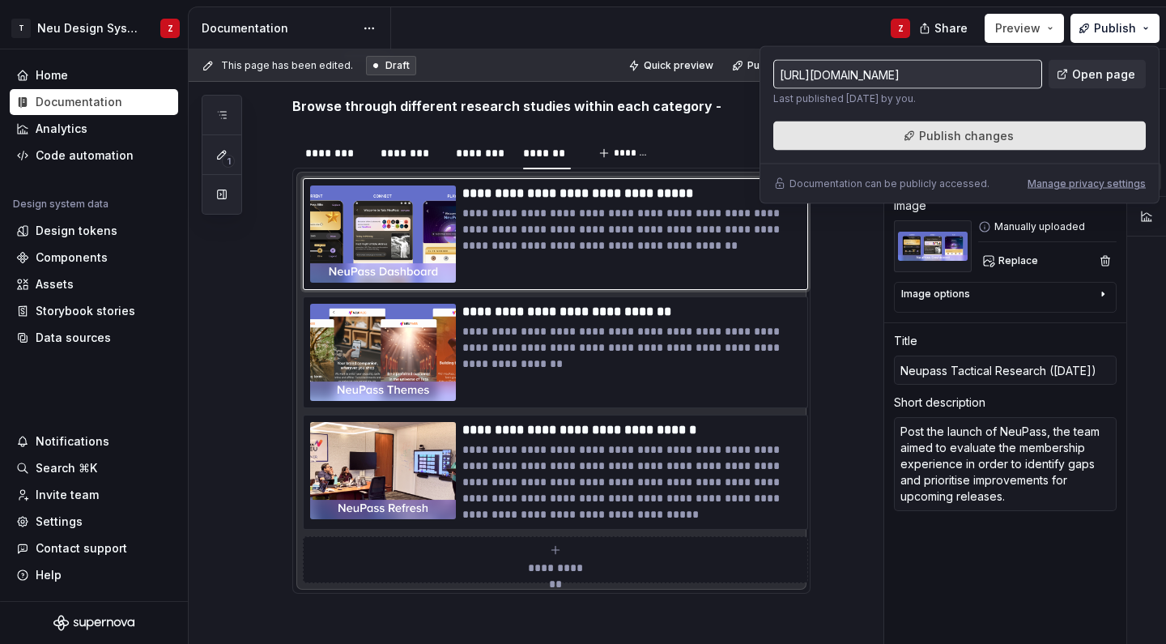
click at [936, 139] on span "Publish changes" at bounding box center [966, 136] width 95 height 16
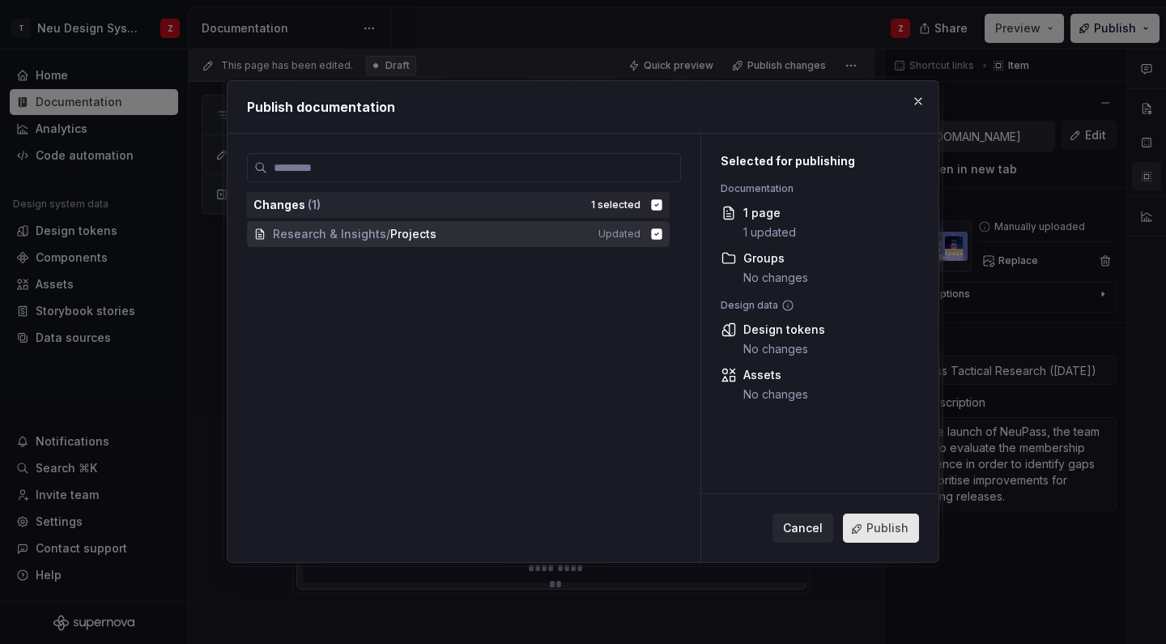
click at [872, 531] on span "Publish" at bounding box center [888, 529] width 42 height 16
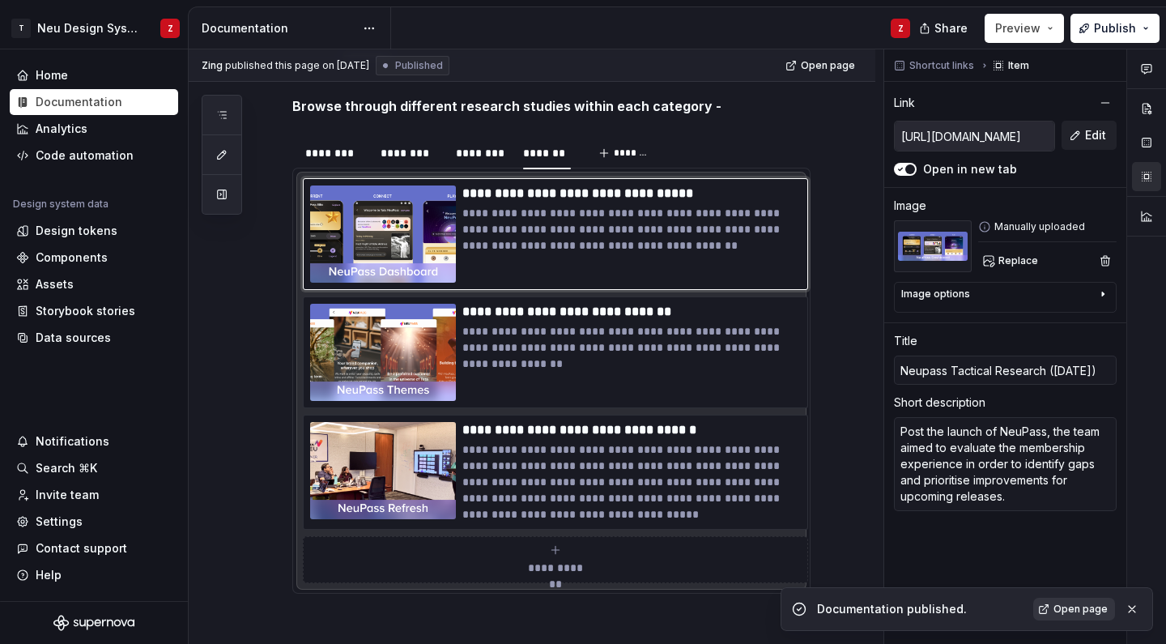
click at [1068, 603] on span "Open page" at bounding box center [1081, 609] width 54 height 13
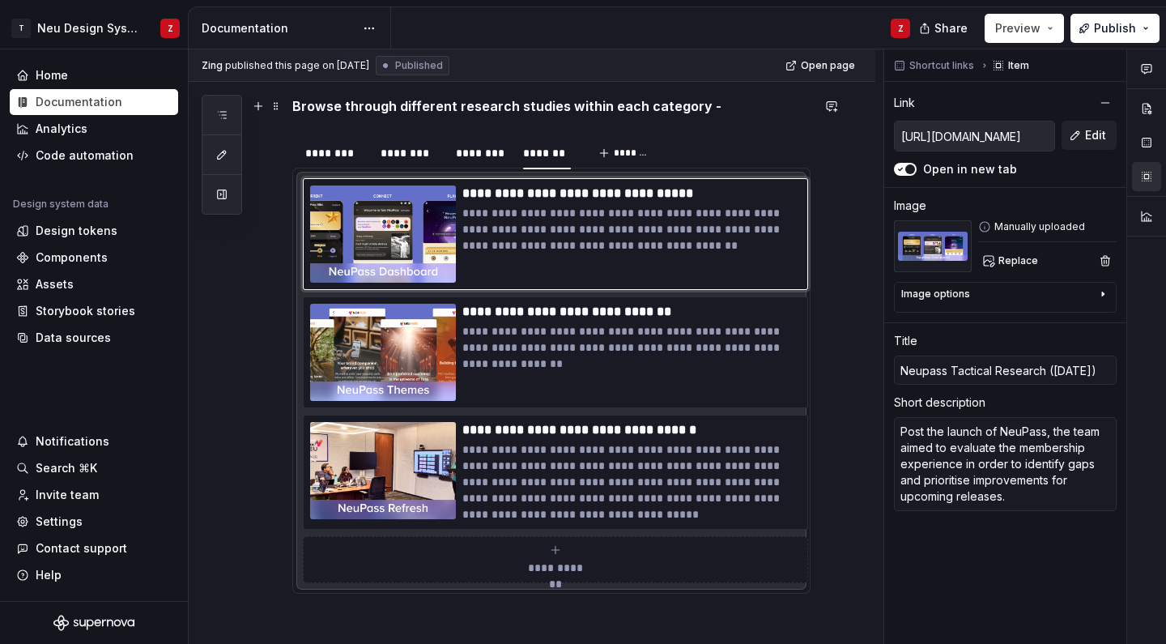
type textarea "*"
